Goal: Task Accomplishment & Management: Complete application form

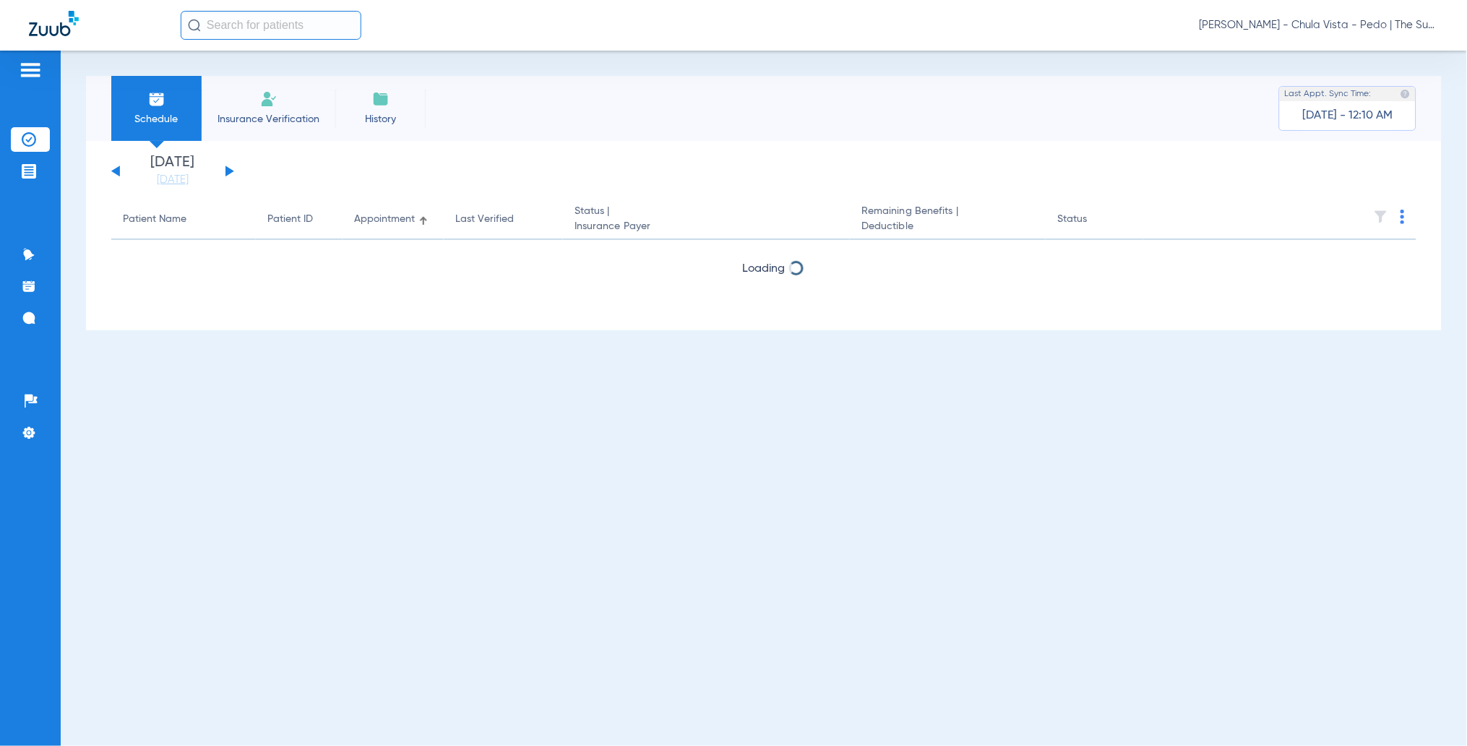
click at [268, 113] on span "Insurance Verification" at bounding box center [268, 119] width 112 height 14
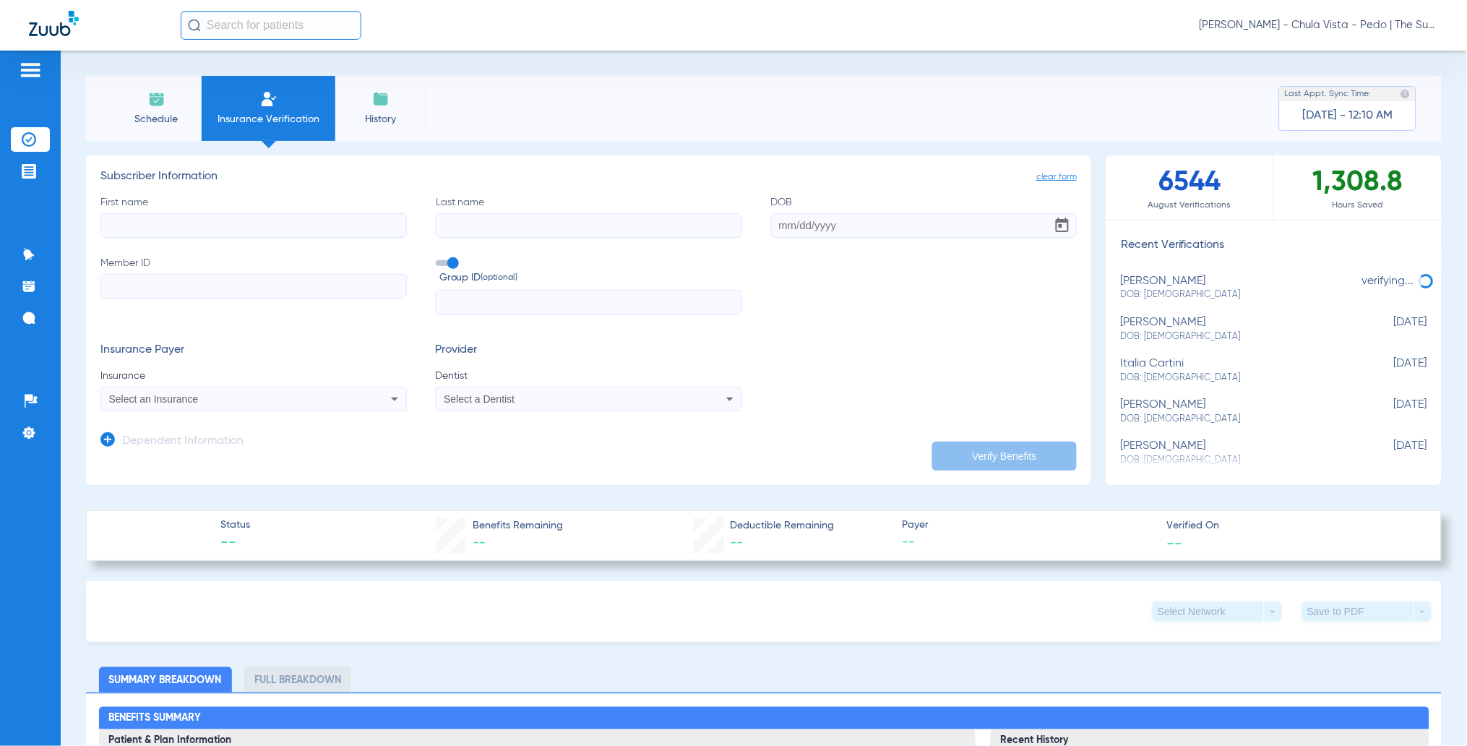
click at [116, 221] on input "First name" at bounding box center [253, 225] width 306 height 25
paste input "92858640E"
type input "92858640E"
drag, startPoint x: 435, startPoint y: 255, endPoint x: 408, endPoint y: 272, distance: 32.5
click at [435, 257] on div "First name Required Last name DOB Member ID 92858640E Group ID (optional)" at bounding box center [588, 255] width 976 height 120
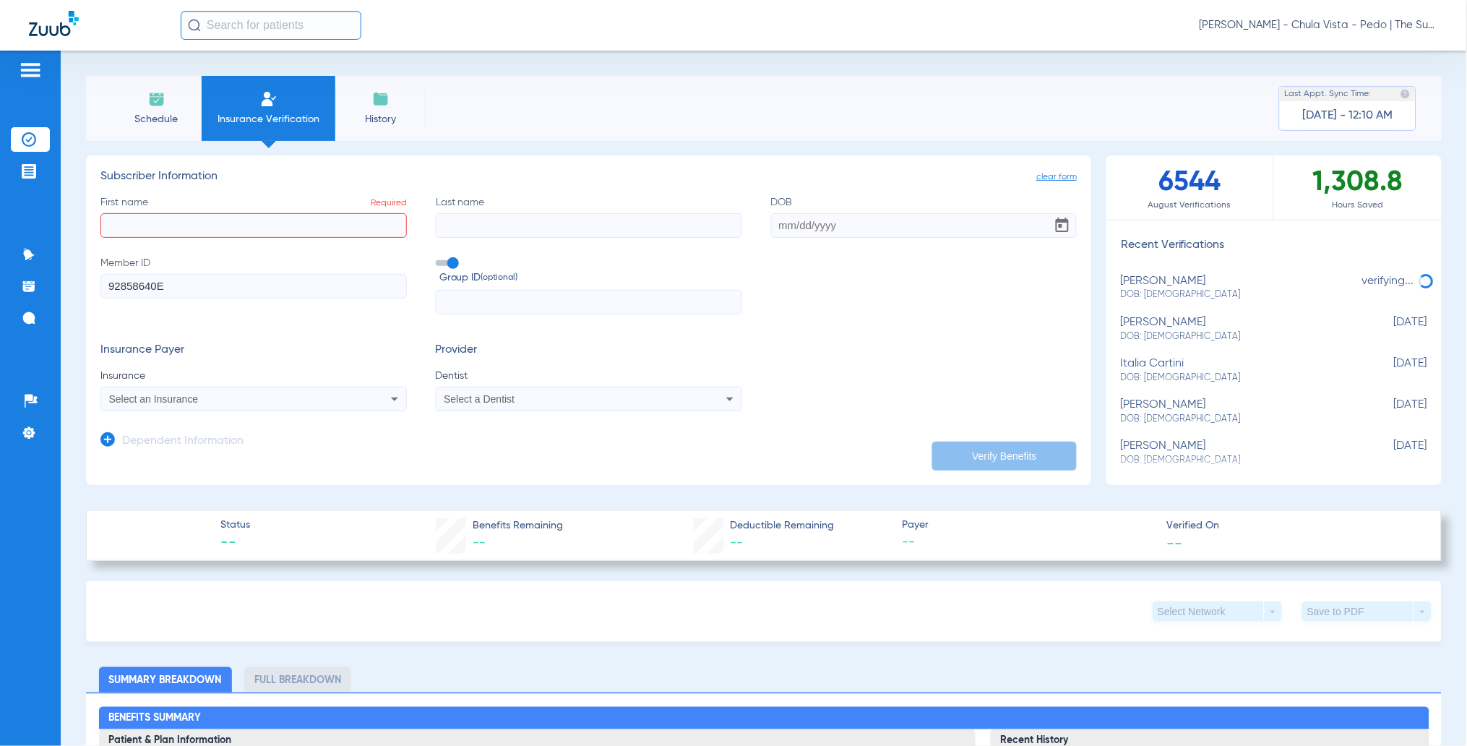
click at [440, 264] on span at bounding box center [447, 263] width 22 height 6
click at [439, 258] on input "Group ID (optional)" at bounding box center [439, 258] width 0 height 0
click at [317, 230] on input "First name Required" at bounding box center [253, 225] width 306 height 25
type input "[PERSON_NAME]"
click at [467, 227] on input "Last name" at bounding box center [589, 225] width 306 height 25
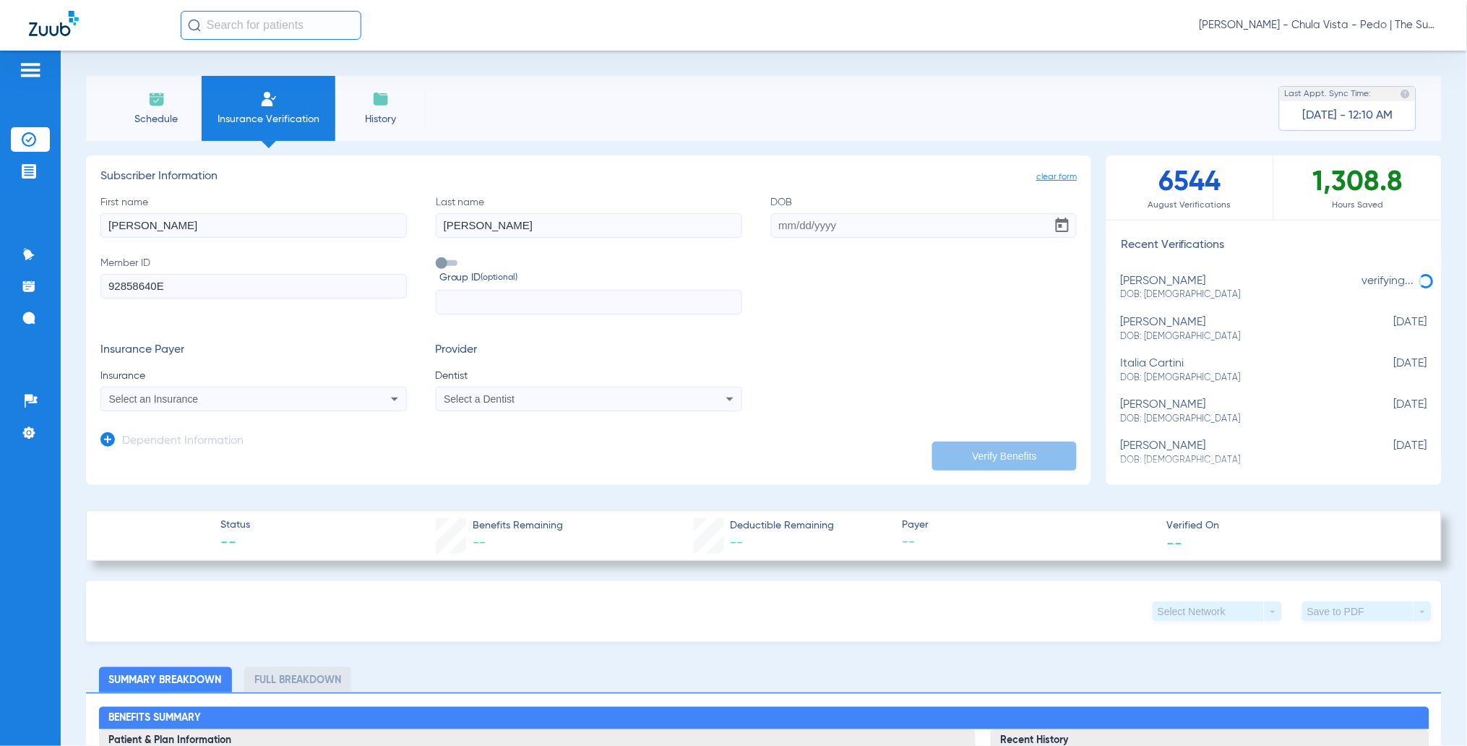
type input "[PERSON_NAME]"
click at [785, 222] on input "DOB" at bounding box center [924, 225] width 306 height 25
type input "[DATE]"
click at [269, 408] on mat-select "Select an Insurance" at bounding box center [253, 399] width 306 height 25
click at [267, 400] on div "Select an Insurance" at bounding box center [225, 399] width 232 height 10
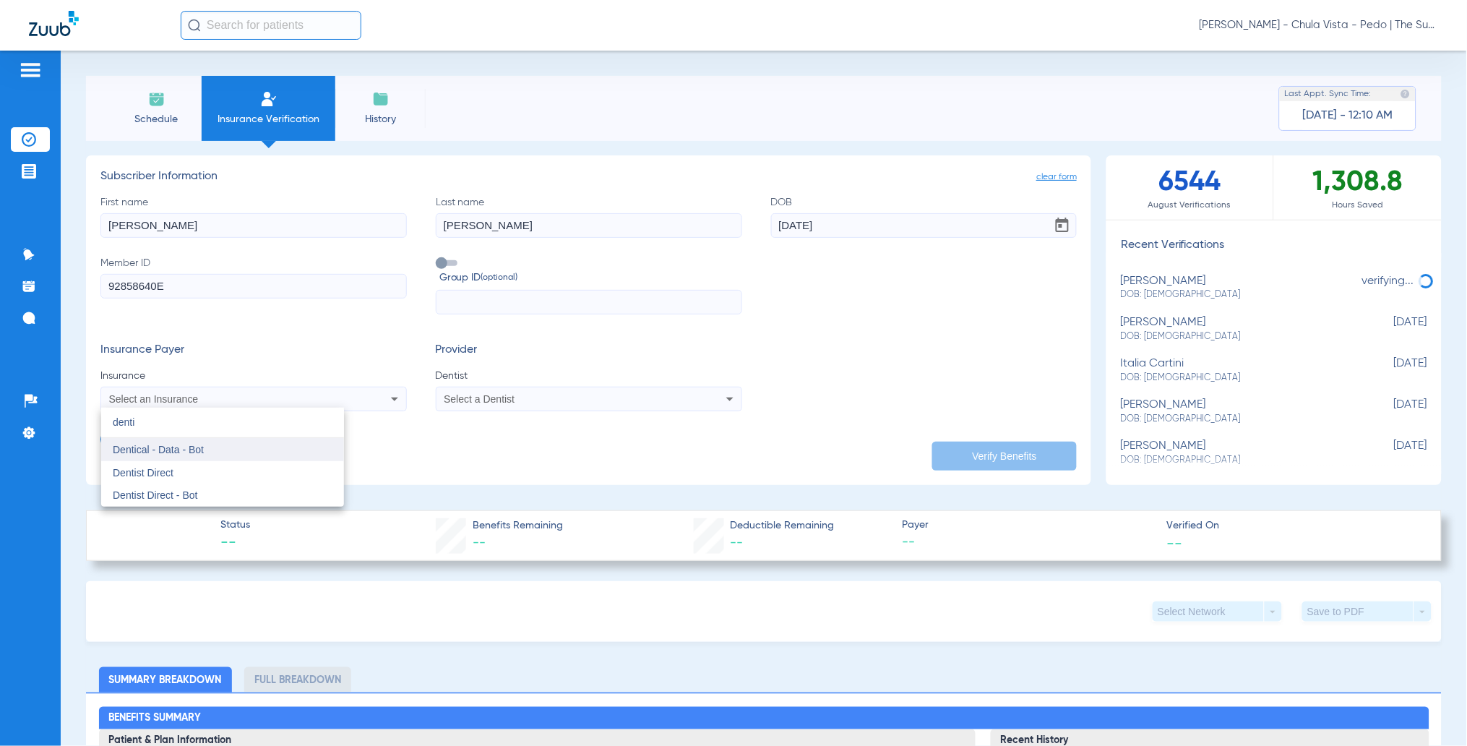
type input "denti"
drag, startPoint x: 199, startPoint y: 445, endPoint x: 258, endPoint y: 443, distance: 59.3
click at [199, 445] on span "Dentical - Data - Bot" at bounding box center [158, 450] width 91 height 12
click at [519, 395] on div "Select a Dentist" at bounding box center [560, 399] width 232 height 10
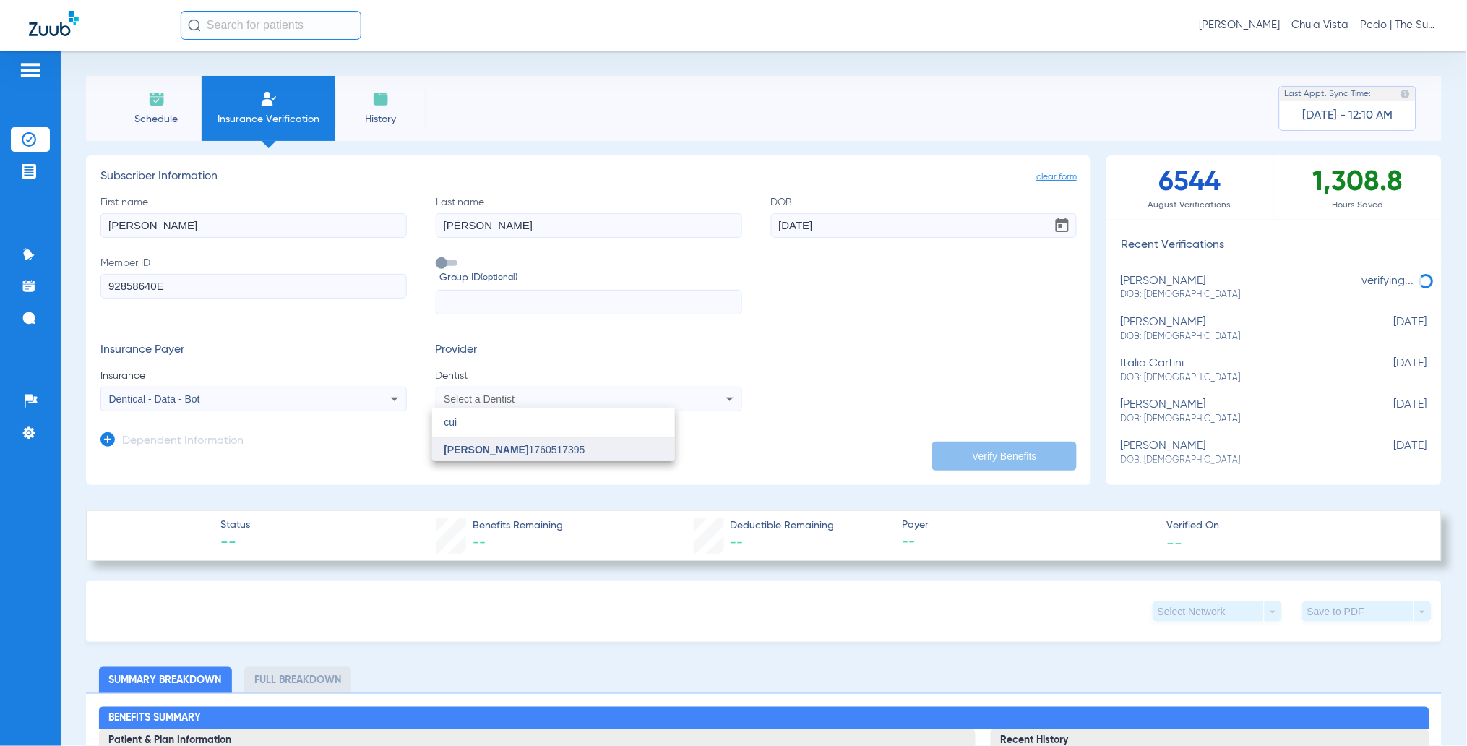
type input "cui"
click at [530, 447] on span "[PERSON_NAME] 1760517395" at bounding box center [514, 449] width 141 height 10
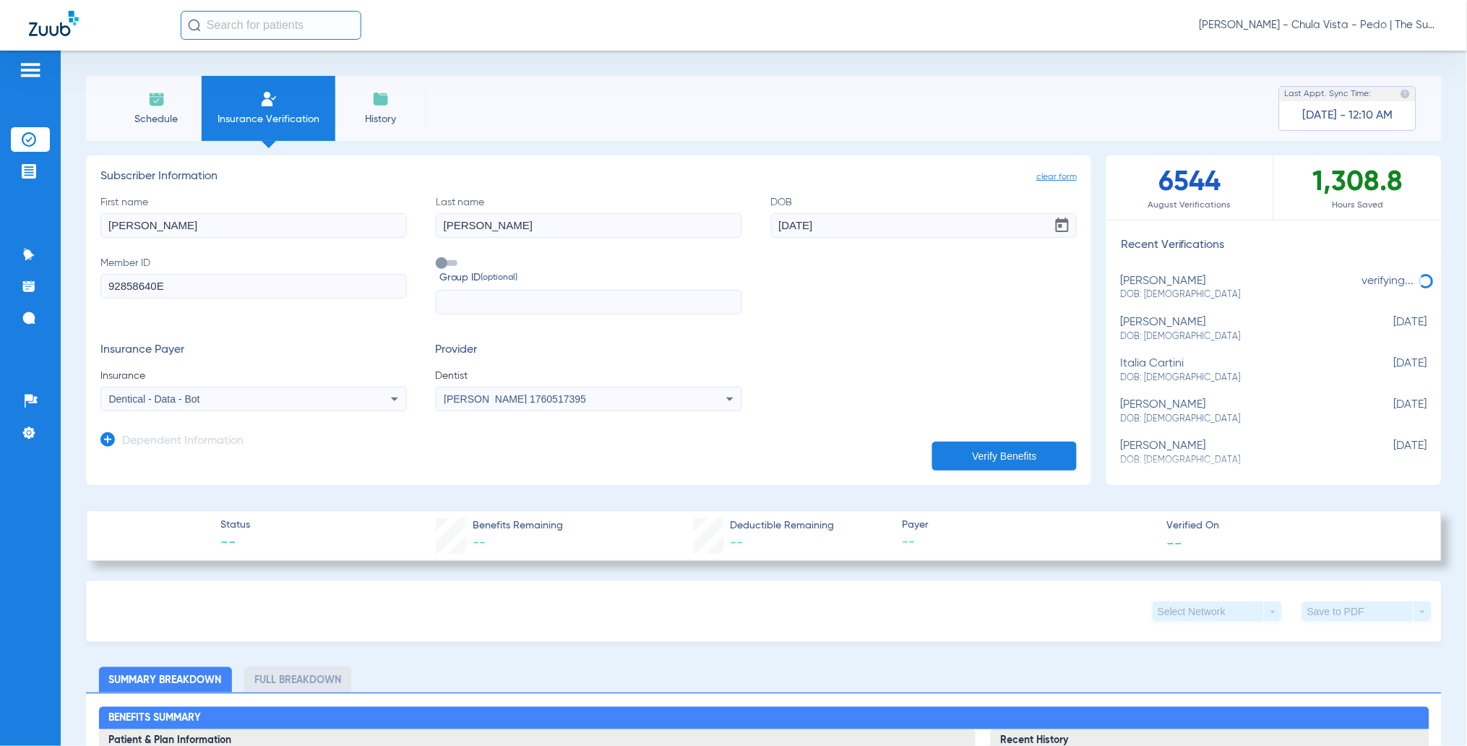
click at [960, 453] on button "Verify Benefits" at bounding box center [1004, 455] width 145 height 29
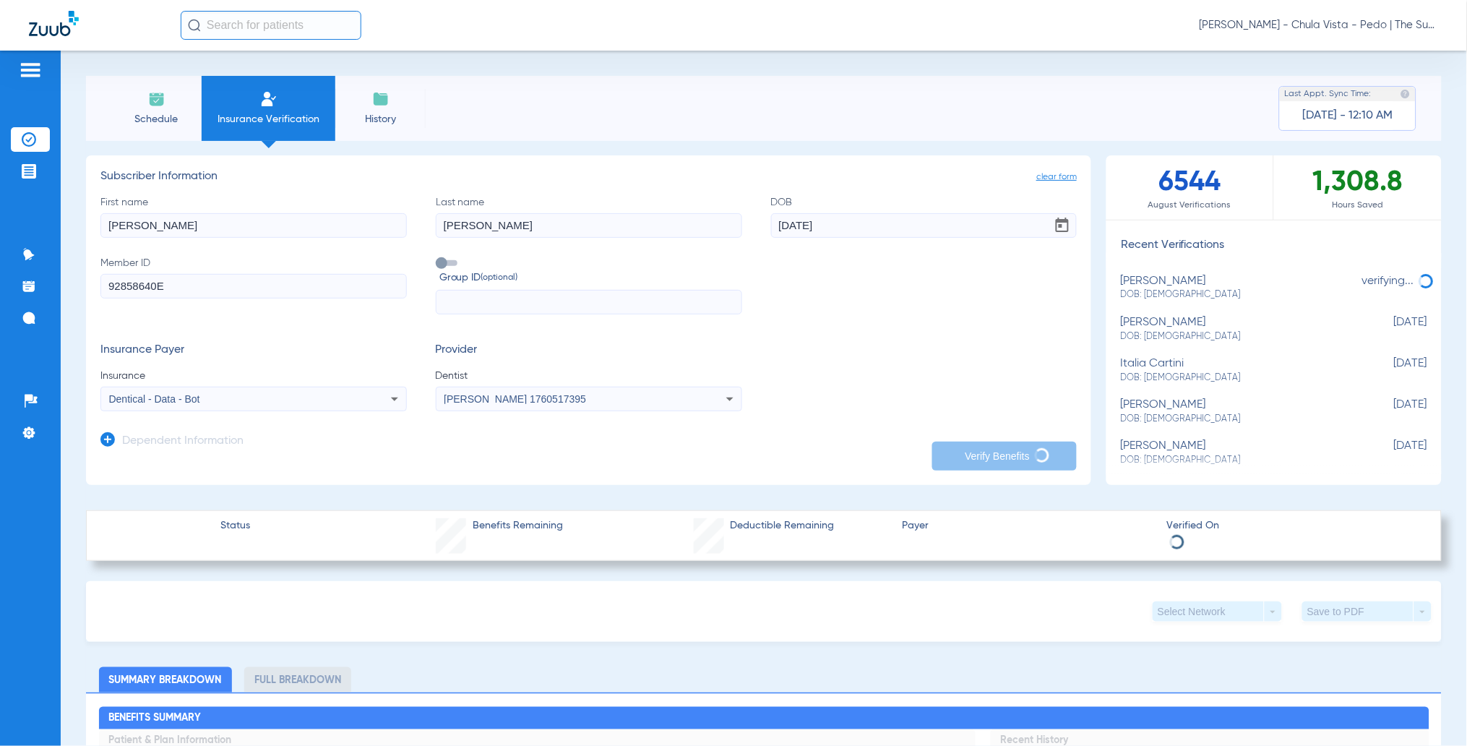
click at [185, 464] on app-manual-verification-form "clear form Subscriber Information First name [PERSON_NAME] Last name [PERSON_NA…" at bounding box center [588, 319] width 1005 height 329
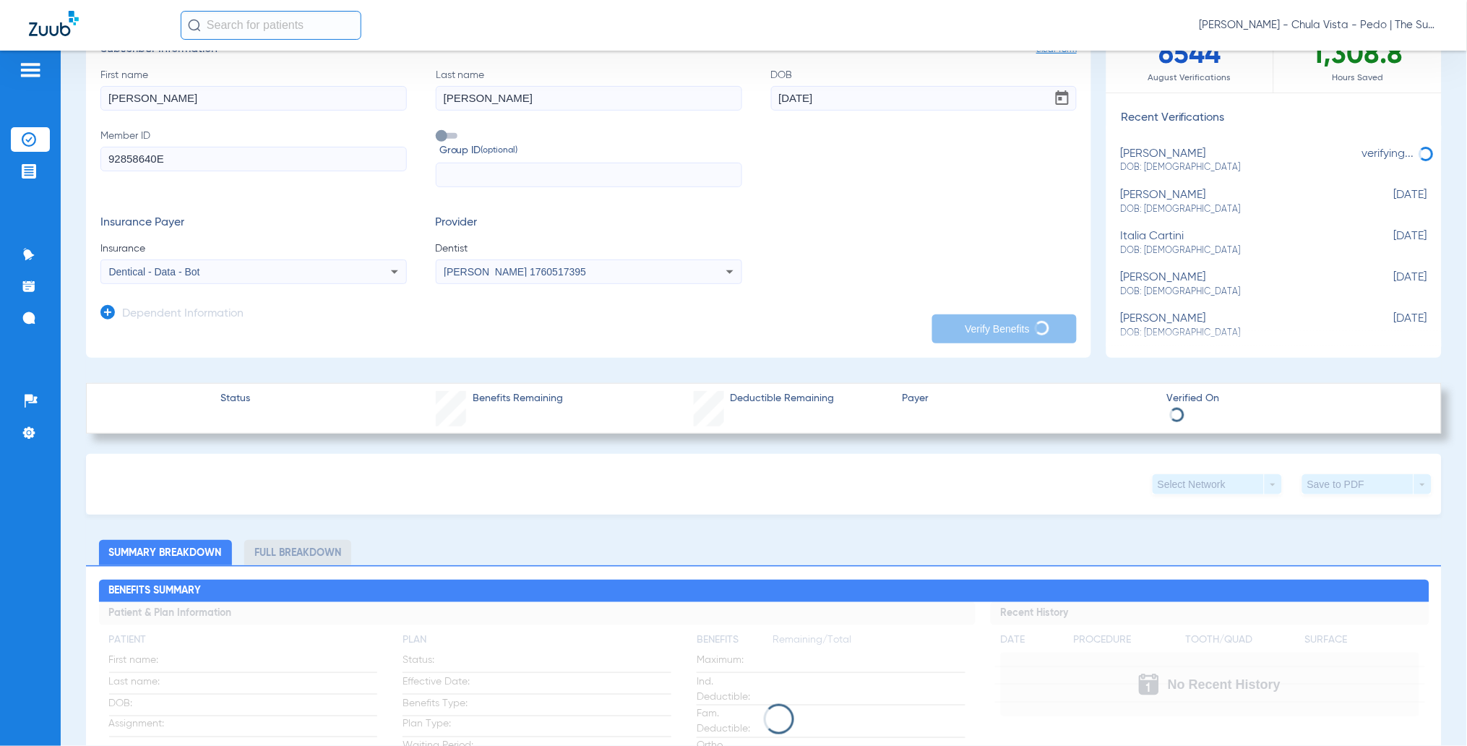
scroll to position [289, 0]
